Goal: Task Accomplishment & Management: Manage account settings

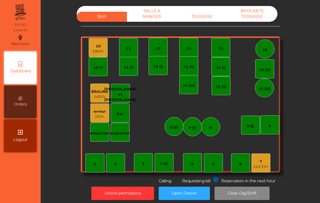
click at [204, 16] on div "TERRASSE" at bounding box center [202, 17] width 50 height 10
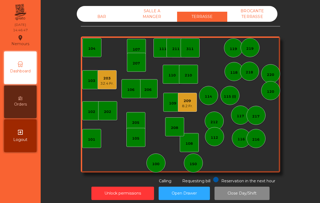
click at [31, 199] on nav "Nemours location_on [DATE] 14:46:47 Dashboard Orders exit_to_app Logout" at bounding box center [20, 101] width 41 height 203
click at [80, 161] on div "BAR SALLE A MANGER TERRASSE BROCANTE TERRASSE 103 102 101 202 206 104 205 108 1…" at bounding box center [180, 95] width 265 height 178
click at [96, 13] on div "BAR" at bounding box center [102, 17] width 50 height 10
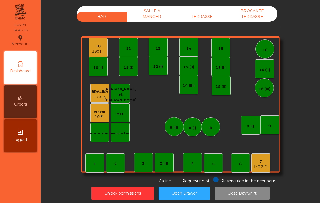
click at [96, 50] on div "190 Fr." at bounding box center [98, 51] width 12 height 5
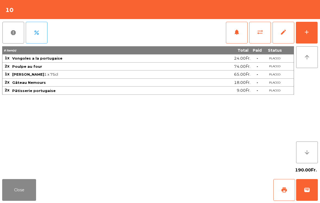
click at [270, 31] on button "sync_alt" at bounding box center [260, 33] width 22 height 22
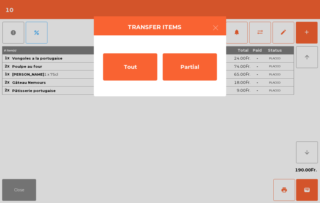
click at [201, 71] on div "Partial" at bounding box center [190, 66] width 54 height 27
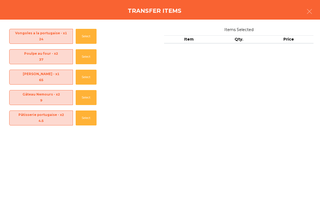
click at [83, 118] on button "Select" at bounding box center [86, 117] width 21 height 15
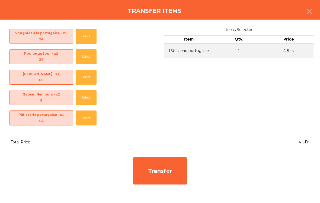
click at [83, 115] on button "Select" at bounding box center [86, 117] width 21 height 15
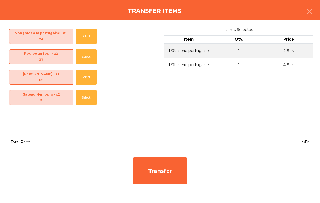
click at [180, 190] on div "Vongoles a la portugaise - x1 24 Select Poulpe au four - x2 37 Select Sidonio M…" at bounding box center [160, 111] width 320 height 183
click at [162, 172] on div "Transfer" at bounding box center [160, 170] width 54 height 27
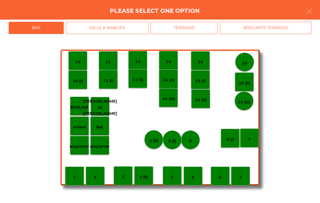
click at [99, 124] on p "Bar" at bounding box center [99, 127] width 7 height 6
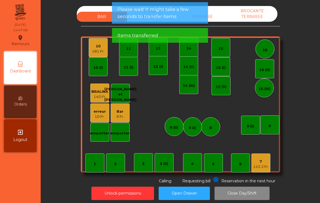
click at [91, 44] on div "10 181 Fr." at bounding box center [98, 47] width 19 height 19
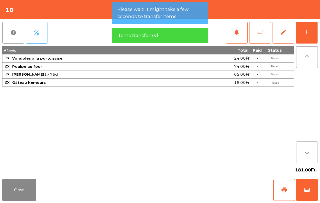
click at [313, 198] on button "wallet" at bounding box center [307, 190] width 22 height 22
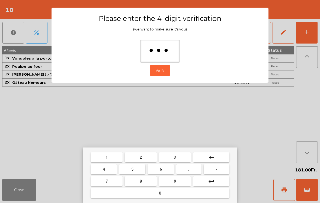
type input "****"
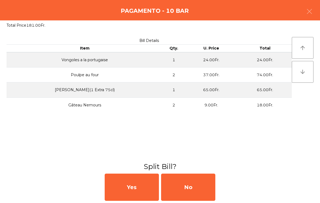
click at [189, 183] on div "No" at bounding box center [188, 186] width 54 height 27
click at [191, 192] on div "MB" at bounding box center [188, 186] width 54 height 27
click at [189, 191] on div "No" at bounding box center [188, 186] width 54 height 27
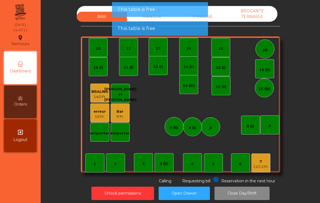
click at [263, 168] on div "143.3 Fr." at bounding box center [261, 166] width 16 height 5
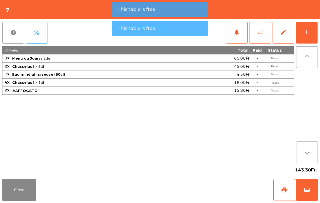
click at [307, 195] on button "wallet" at bounding box center [307, 190] width 22 height 22
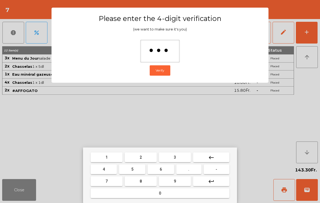
type input "****"
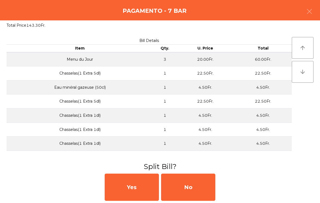
click at [184, 175] on div "No" at bounding box center [188, 186] width 54 height 27
click at [182, 185] on div "MB" at bounding box center [188, 186] width 54 height 27
click at [186, 186] on div "No" at bounding box center [188, 186] width 54 height 27
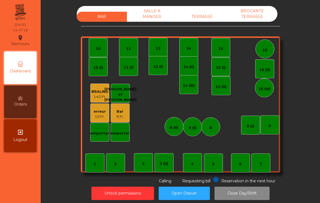
click at [203, 21] on div "TERRASSE" at bounding box center [202, 17] width 50 height 10
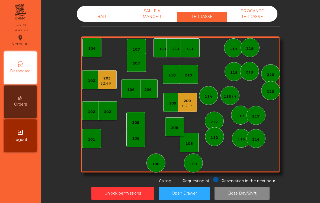
click at [103, 84] on div "32.4 Fr." at bounding box center [106, 83] width 13 height 5
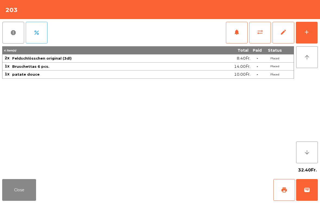
click at [276, 195] on button "print" at bounding box center [285, 190] width 22 height 22
click at [288, 192] on button "print" at bounding box center [285, 190] width 22 height 22
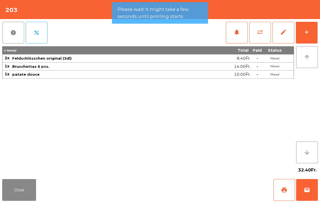
click at [305, 197] on button "wallet" at bounding box center [307, 190] width 22 height 22
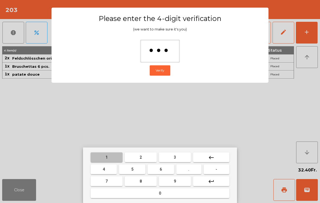
type input "****"
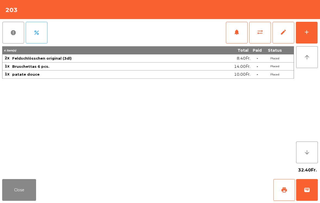
click at [184, 189] on div "Close print wallet" at bounding box center [160, 189] width 320 height 26
click at [185, 189] on div "Close print wallet" at bounding box center [160, 189] width 320 height 26
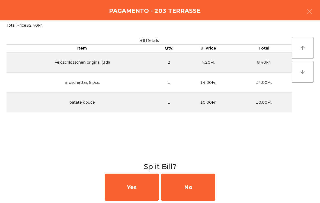
click at [189, 192] on div "No" at bounding box center [188, 186] width 54 height 27
click at [191, 188] on div "MB" at bounding box center [188, 186] width 54 height 27
click at [192, 189] on div "No" at bounding box center [188, 186] width 54 height 27
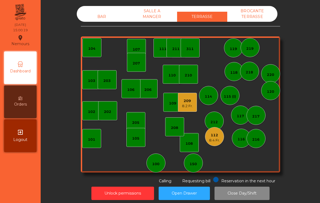
click at [212, 135] on div "112" at bounding box center [214, 134] width 11 height 5
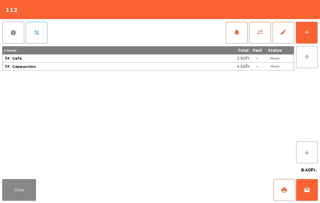
click at [282, 188] on span "print" at bounding box center [284, 189] width 7 height 7
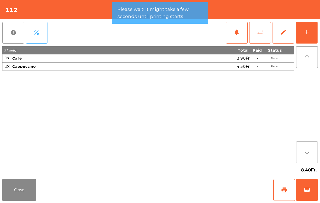
click at [30, 187] on button "Close" at bounding box center [19, 190] width 34 height 22
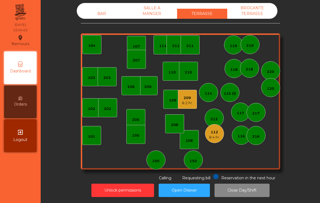
scroll to position [3, 0]
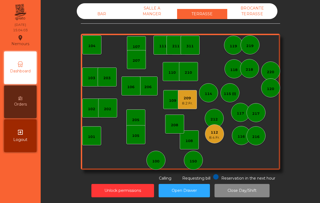
click at [223, 131] on div "112 8.4 Fr." at bounding box center [214, 133] width 19 height 19
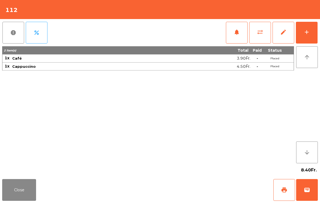
click at [308, 192] on span "wallet" at bounding box center [307, 189] width 7 height 7
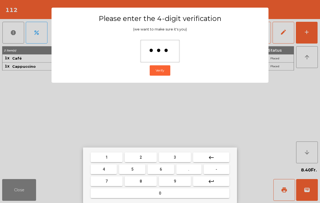
type input "****"
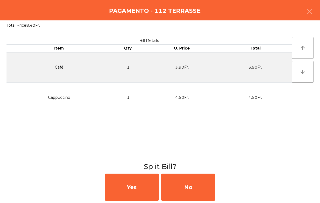
click at [208, 182] on div "No" at bounding box center [188, 186] width 54 height 27
click at [205, 186] on div "MB" at bounding box center [188, 186] width 54 height 27
click at [209, 185] on div "No" at bounding box center [188, 186] width 54 height 27
click at [204, 183] on div "No" at bounding box center [188, 186] width 54 height 27
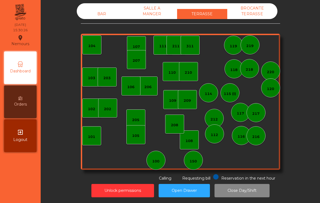
click at [203, 96] on div "114" at bounding box center [208, 92] width 19 height 19
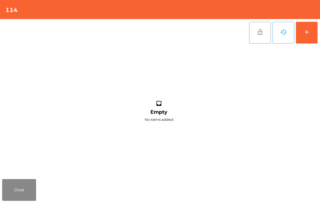
click at [311, 36] on button "add" at bounding box center [307, 33] width 22 height 22
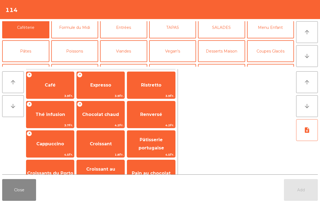
scroll to position [26, 0]
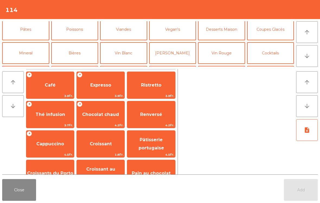
click at [80, 48] on button "Bières" at bounding box center [74, 53] width 47 height 22
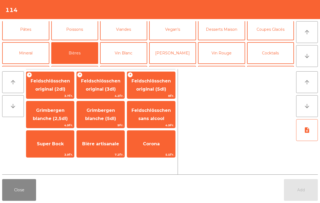
click at [162, 91] on span "Feldschlösschen original (5dl)" at bounding box center [151, 84] width 39 height 13
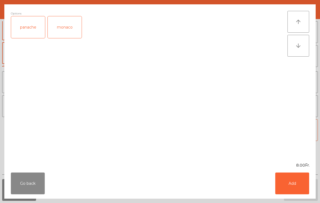
click at [292, 187] on button "Add" at bounding box center [293, 183] width 34 height 22
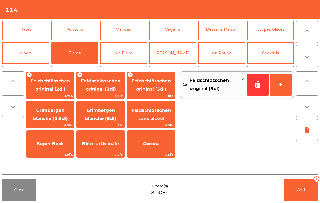
scroll to position [42, 0]
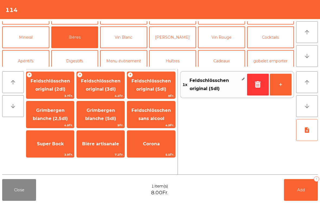
click at [33, 38] on button "Mineral" at bounding box center [25, 37] width 47 height 22
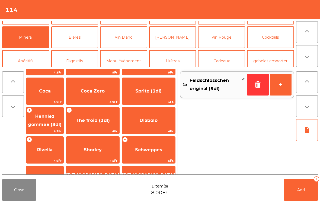
scroll to position [53, 0]
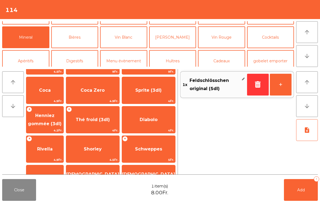
click at [108, 125] on span "Thé froid (3dl)" at bounding box center [92, 119] width 53 height 15
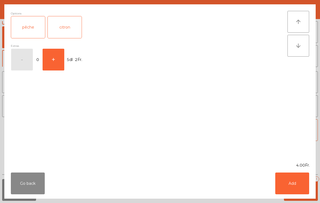
click at [295, 189] on button "Add" at bounding box center [293, 183] width 34 height 22
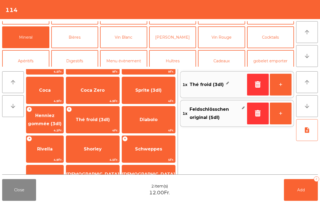
click at [307, 191] on button "Add 2" at bounding box center [301, 190] width 34 height 22
